Goal: Browse casually: Explore the website without a specific task or goal

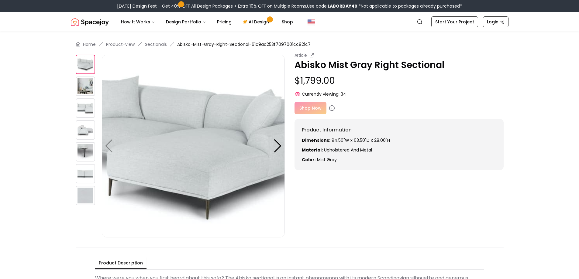
click at [83, 170] on img at bounding box center [85, 173] width 19 height 19
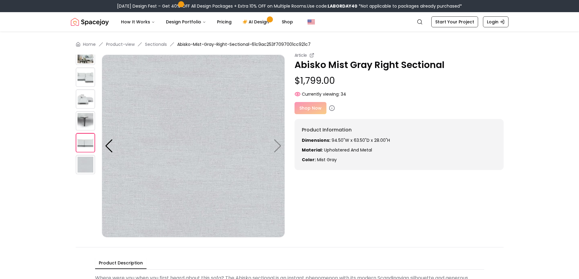
click at [87, 98] on img at bounding box center [85, 98] width 19 height 19
click at [85, 73] on img at bounding box center [85, 76] width 19 height 19
click at [85, 58] on img at bounding box center [85, 55] width 19 height 19
click at [81, 108] on img at bounding box center [85, 98] width 19 height 19
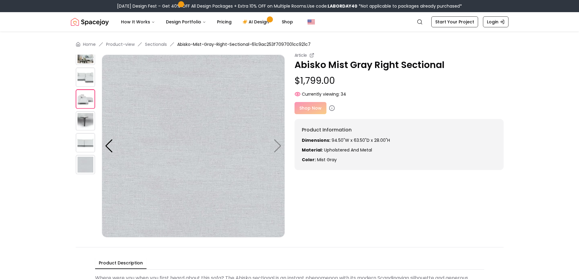
click at [81, 100] on img at bounding box center [85, 98] width 19 height 19
click at [83, 77] on img at bounding box center [85, 76] width 19 height 19
click at [89, 100] on img at bounding box center [85, 98] width 19 height 19
